Goal: Entertainment & Leisure: Consume media (video, audio)

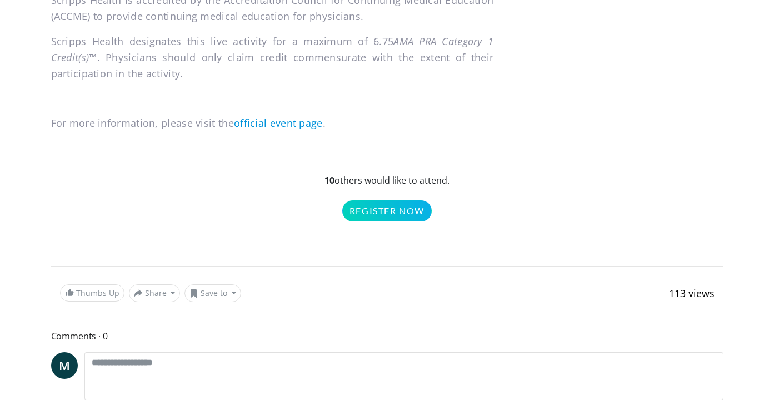
scroll to position [1244, 0]
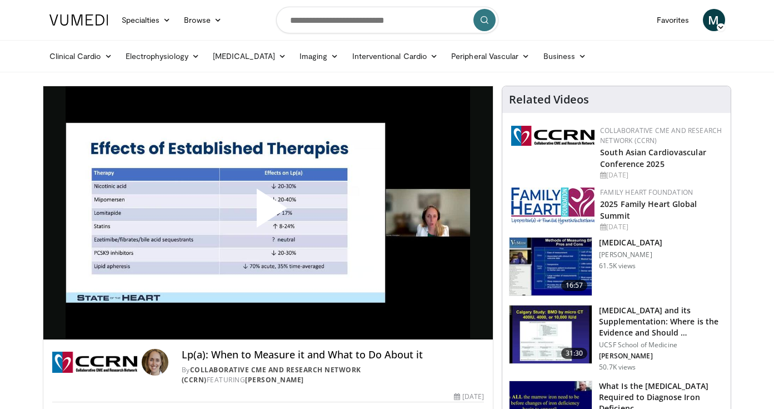
click at [268, 212] on span "Video Player" at bounding box center [268, 212] width 0 height 0
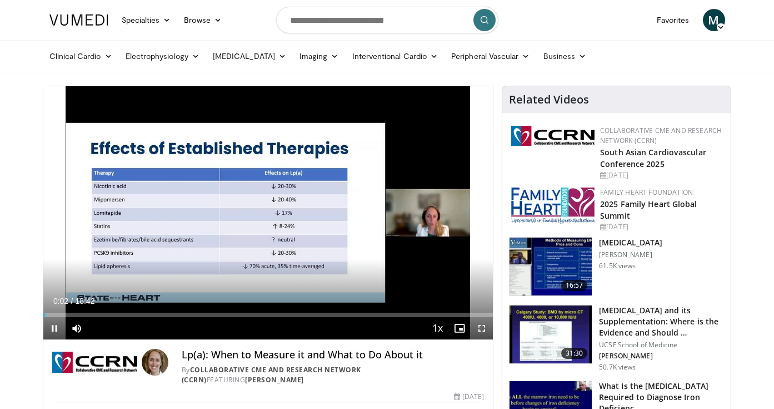
click at [482, 330] on span "Video Player" at bounding box center [482, 328] width 22 height 22
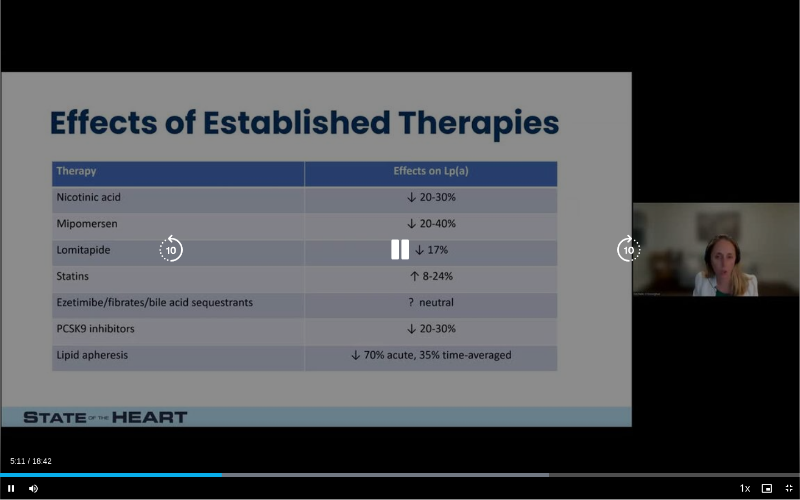
click at [439, 408] on div "10 seconds Tap to unmute" at bounding box center [400, 250] width 800 height 500
click at [399, 248] on icon "Video Player" at bounding box center [400, 250] width 31 height 31
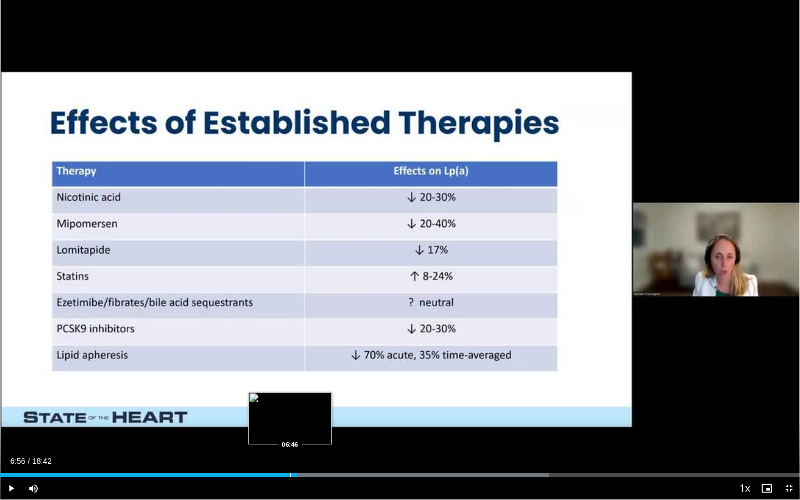
click at [290, 408] on div "Progress Bar" at bounding box center [290, 475] width 1 height 4
click at [282, 408] on div "Progress Bar" at bounding box center [282, 475] width 1 height 4
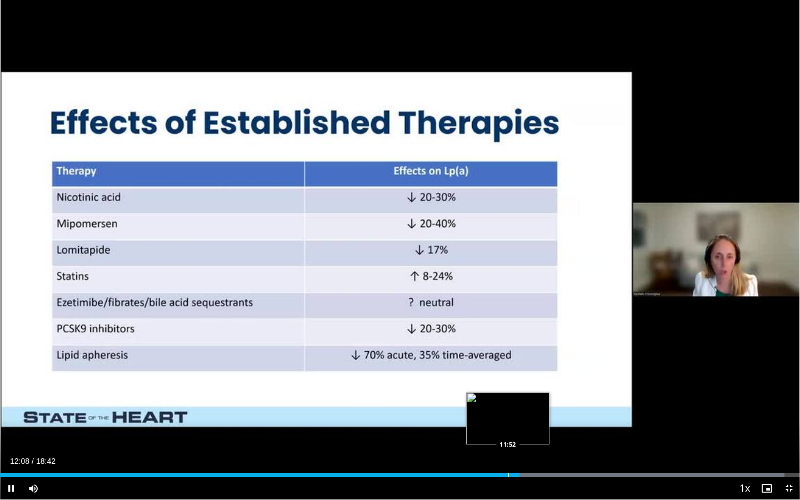
click at [508, 408] on div "Progress Bar" at bounding box center [508, 475] width 1 height 4
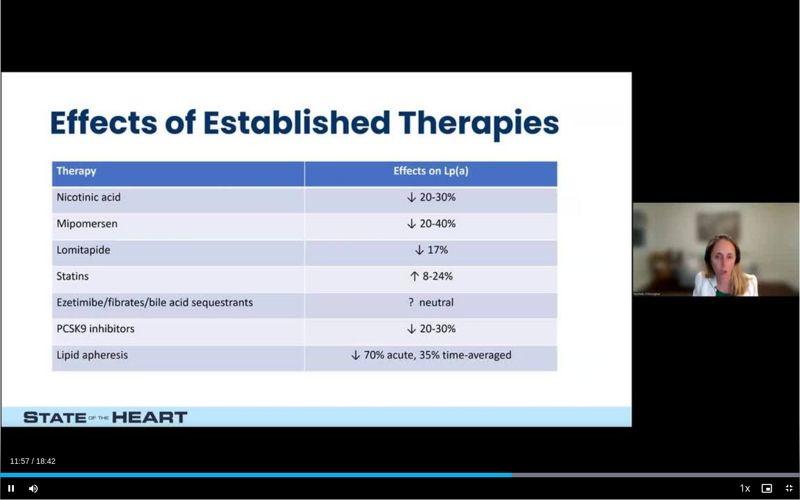
click at [501, 408] on div "Current Time 11:57 / Duration 18:42 Pause Skip Backward Skip Forward Mute Loade…" at bounding box center [400, 488] width 800 height 22
click at [502, 408] on div "Current Time 11:58 / Duration 18:42" at bounding box center [400, 461] width 800 height 10
click at [504, 408] on div "Progress Bar" at bounding box center [504, 475] width 1 height 4
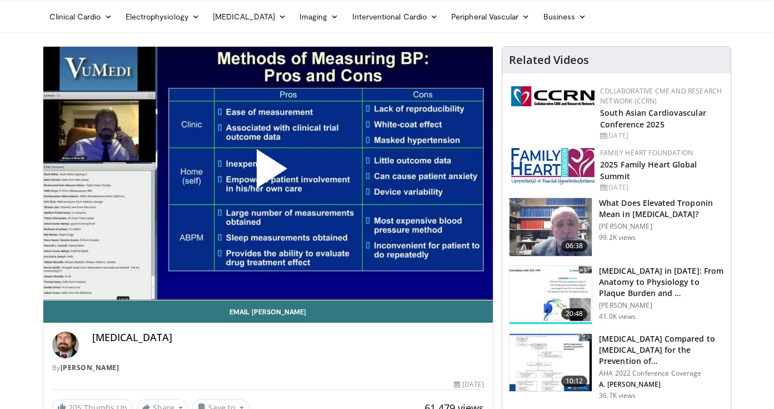
scroll to position [31, 0]
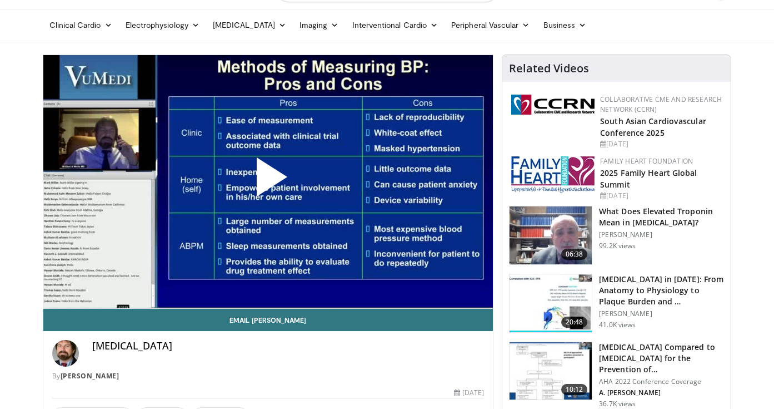
click at [268, 181] on span "Video Player" at bounding box center [268, 181] width 0 height 0
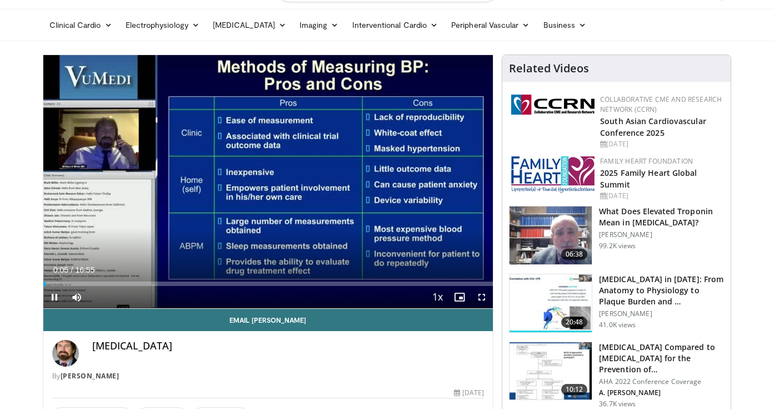
click at [483, 297] on span "Video Player" at bounding box center [482, 297] width 22 height 22
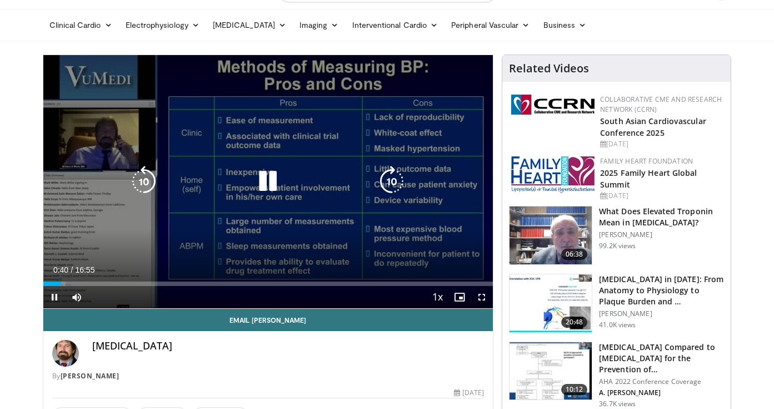
click at [268, 184] on icon "Video Player" at bounding box center [267, 181] width 31 height 31
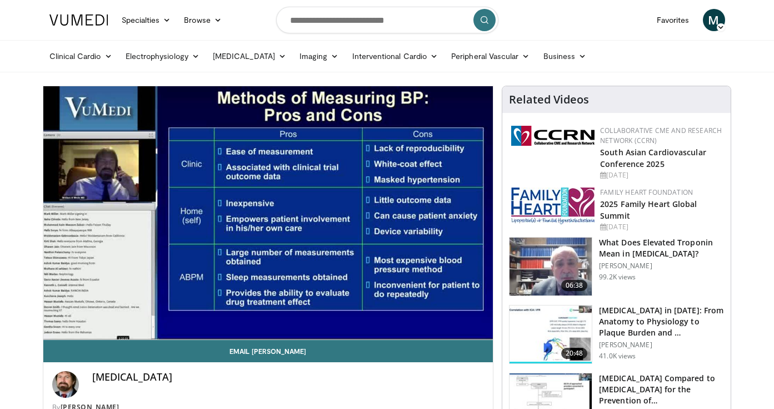
scroll to position [0, 0]
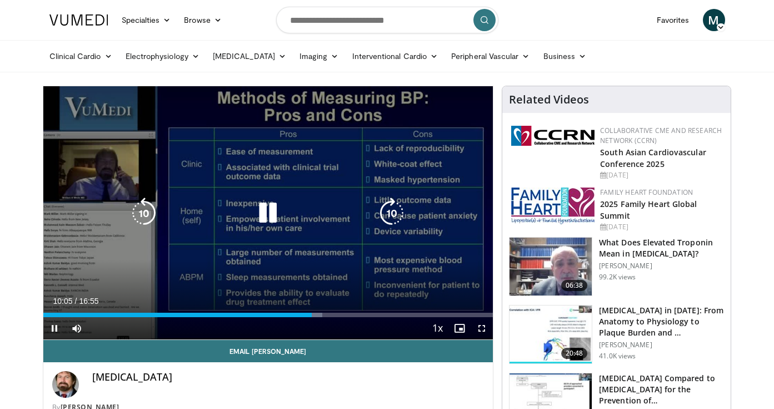
click at [466, 187] on div "10 seconds Tap to unmute" at bounding box center [268, 212] width 450 height 253
click at [263, 217] on icon "Video Player" at bounding box center [267, 212] width 31 height 31
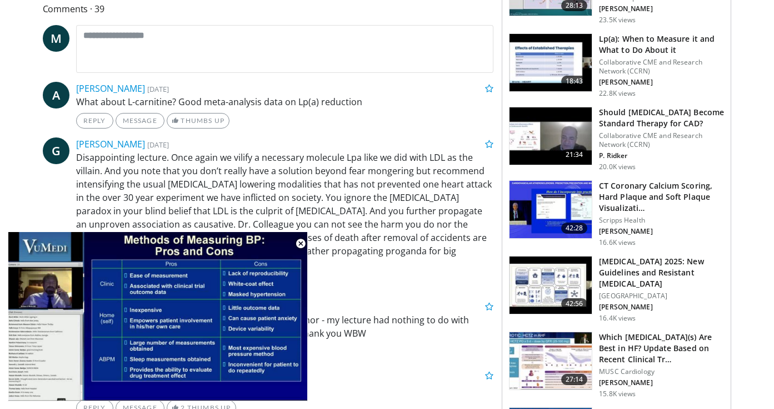
scroll to position [497, 0]
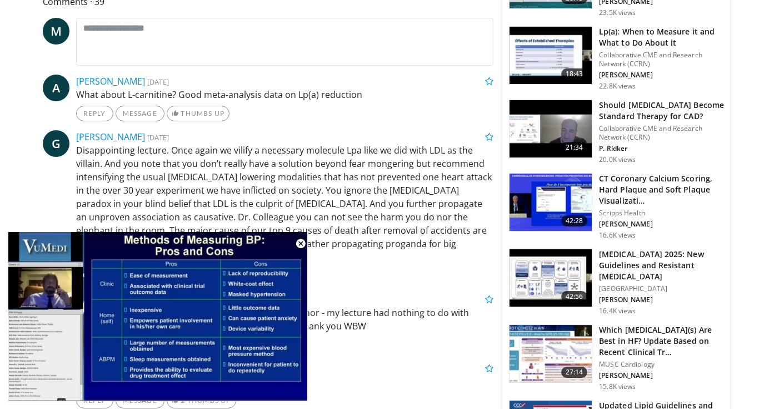
click at [563, 123] on img at bounding box center [551, 129] width 82 height 58
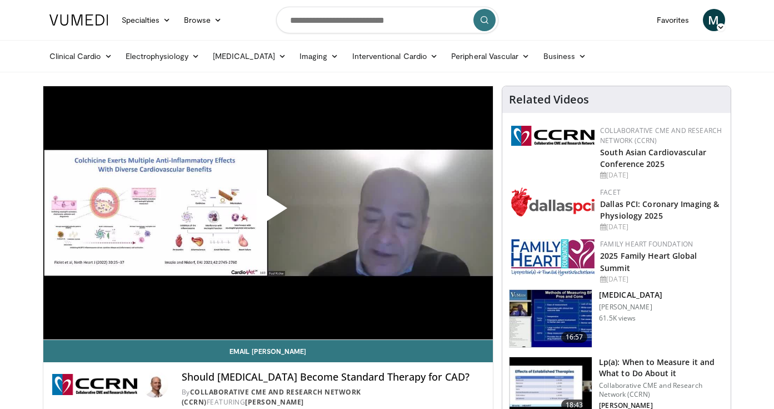
click at [268, 212] on span "Video Player" at bounding box center [268, 212] width 0 height 0
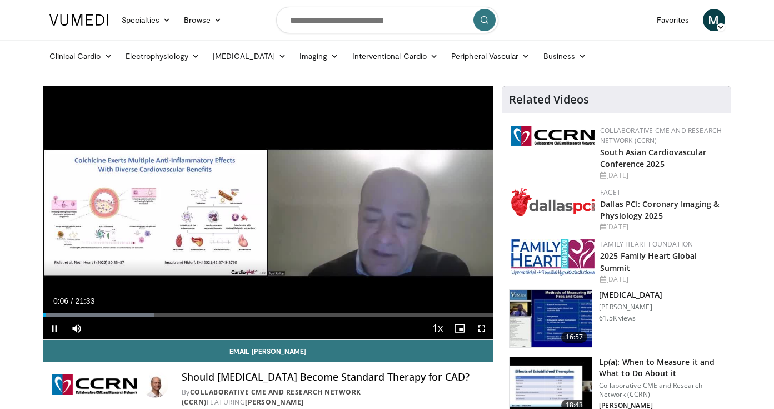
click at [481, 327] on span "Video Player" at bounding box center [482, 328] width 22 height 22
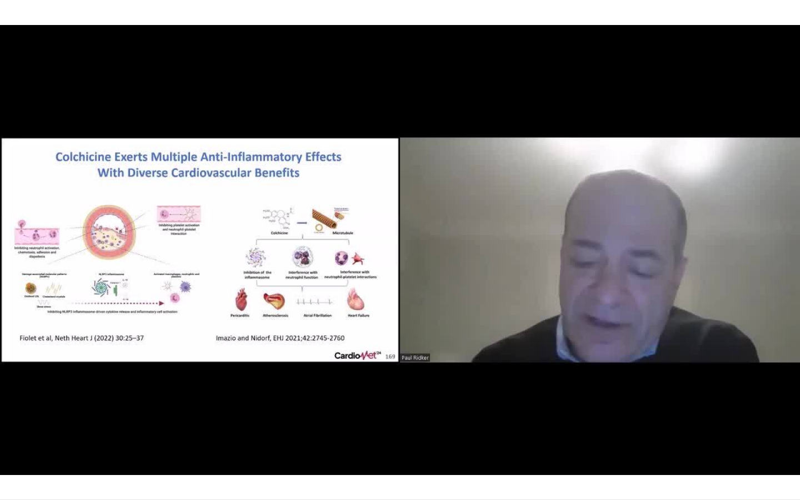
click at [205, 408] on div "10 seconds Tap to unmute" at bounding box center [400, 250] width 800 height 500
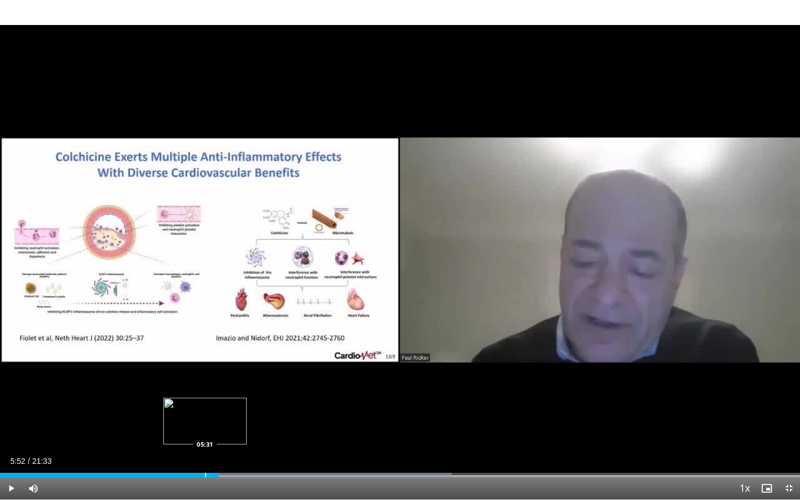
click at [205, 408] on div "Loaded : 56.45% 05:53 05:31" at bounding box center [400, 475] width 800 height 4
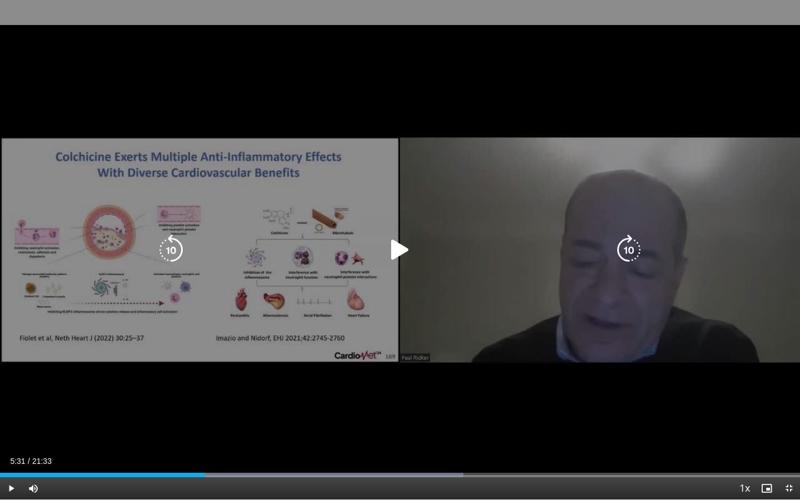
click at [398, 250] on icon "Video Player" at bounding box center [400, 250] width 31 height 31
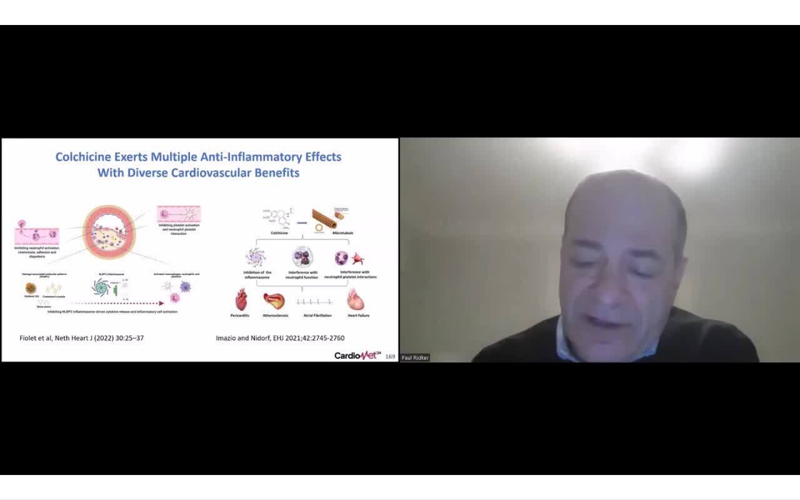
click at [190, 408] on div "10 seconds Tap to unmute" at bounding box center [400, 250] width 800 height 500
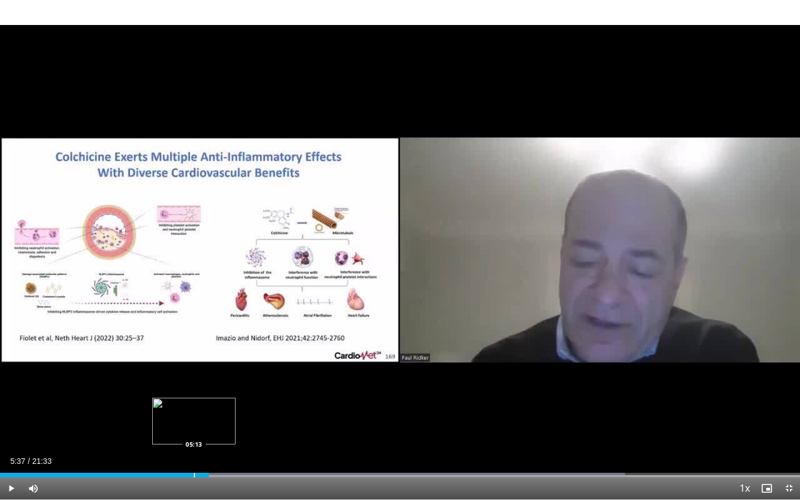
click at [194, 408] on div "Progress Bar" at bounding box center [194, 475] width 1 height 4
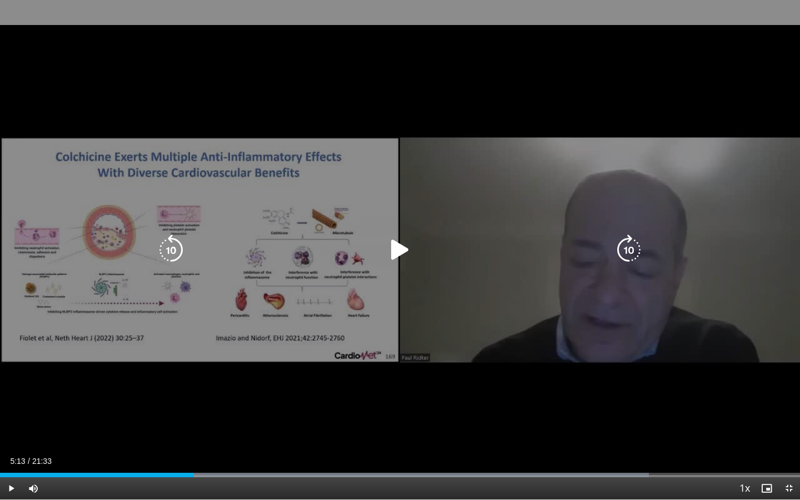
click at [397, 251] on icon "Video Player" at bounding box center [400, 250] width 31 height 31
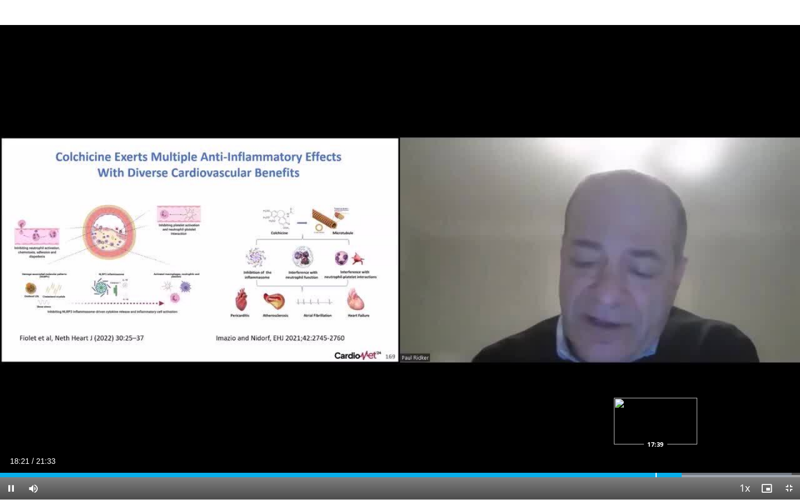
click at [656, 408] on div "Progress Bar" at bounding box center [656, 475] width 1 height 4
click at [725, 408] on div "Progress Bar" at bounding box center [725, 475] width 1 height 4
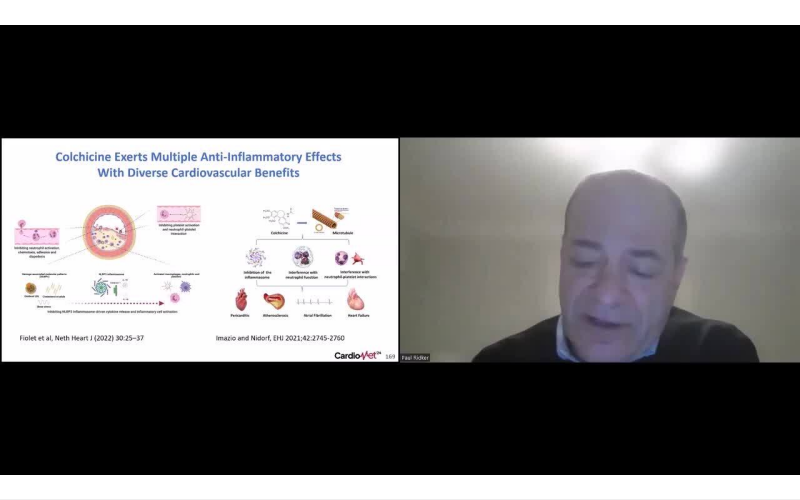
click at [718, 408] on div "10 seconds Tap to unmute" at bounding box center [400, 250] width 800 height 500
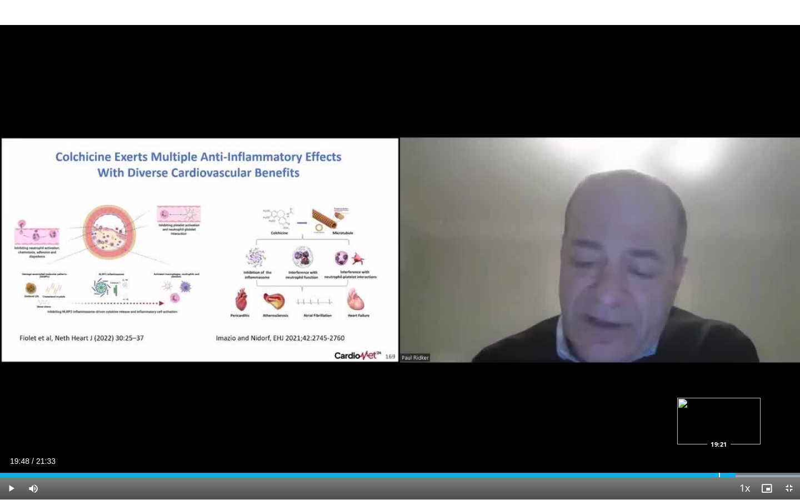
click at [719, 408] on div "Progress Bar" at bounding box center [719, 475] width 1 height 4
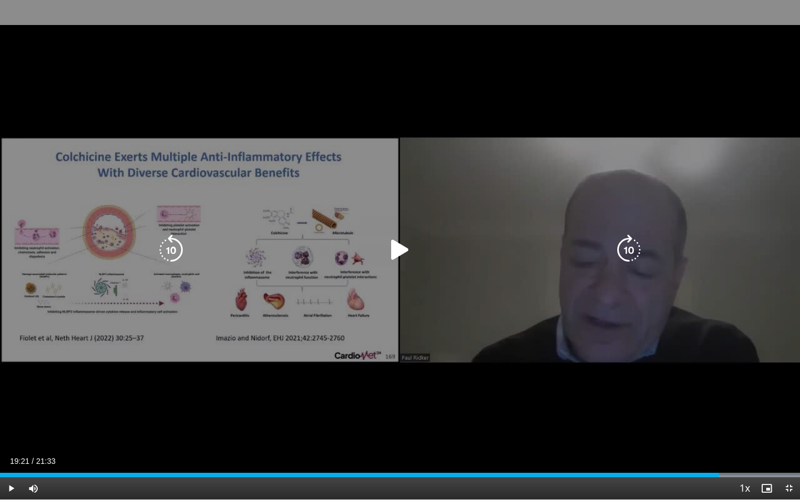
click at [399, 252] on icon "Video Player" at bounding box center [400, 250] width 31 height 31
click at [270, 290] on div "10 seconds Tap to unmute" at bounding box center [400, 250] width 800 height 500
click at [405, 250] on icon "Video Player" at bounding box center [400, 250] width 31 height 31
click at [399, 252] on icon "Video Player" at bounding box center [400, 250] width 31 height 31
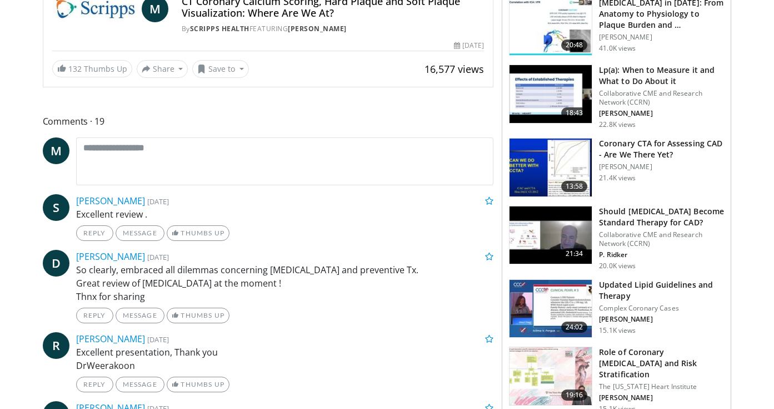
scroll to position [363, 0]
